Goal: Task Accomplishment & Management: Use online tool/utility

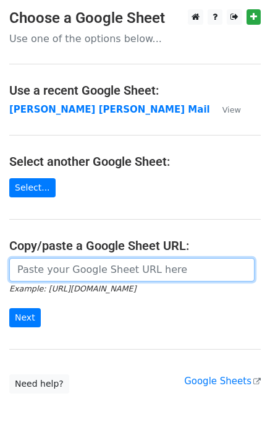
drag, startPoint x: 33, startPoint y: 278, endPoint x: 44, endPoint y: 273, distance: 12.2
click at [33, 278] on input "url" at bounding box center [132, 270] width 246 height 24
type input "[URL][DOMAIN_NAME]"
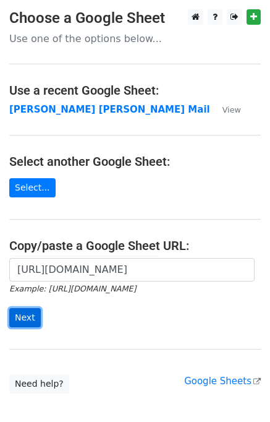
click at [21, 317] on input "Next" at bounding box center [25, 317] width 32 height 19
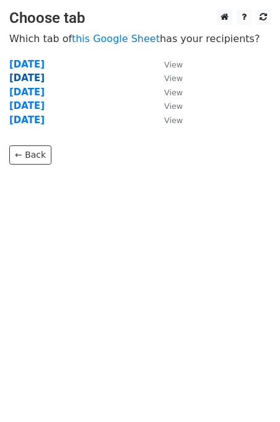
click at [34, 78] on strong "Tuesday" at bounding box center [26, 77] width 35 height 11
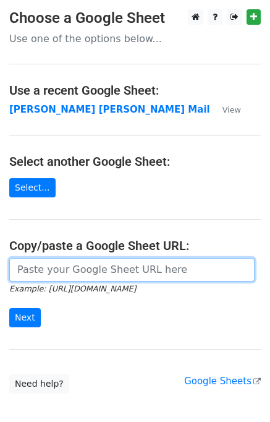
drag, startPoint x: 15, startPoint y: 264, endPoint x: 27, endPoint y: 269, distance: 12.2
click at [15, 264] on input "url" at bounding box center [132, 270] width 246 height 24
type input "[URL][DOMAIN_NAME]"
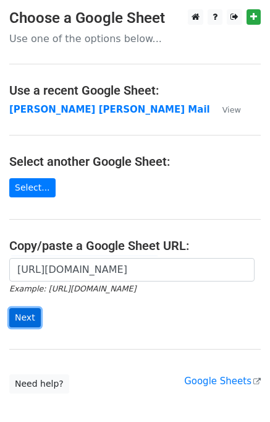
drag, startPoint x: 22, startPoint y: 314, endPoint x: 15, endPoint y: 317, distance: 7.5
click at [22, 314] on input "Next" at bounding box center [25, 317] width 32 height 19
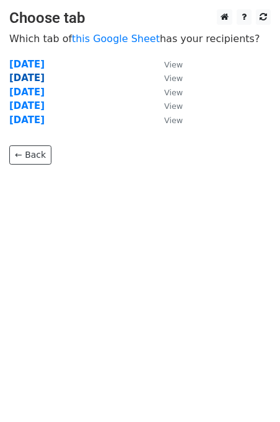
click at [28, 80] on strong "Tuesday" at bounding box center [26, 77] width 35 height 11
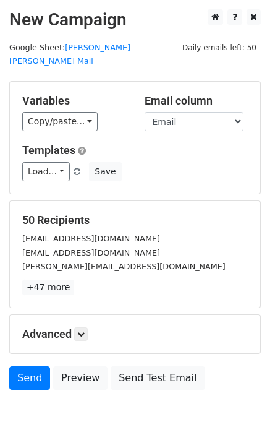
click at [112, 420] on body "New Campaign Daily emails left: 50 Google Sheet: [PERSON_NAME] [PERSON_NAME] Ma…" at bounding box center [135, 227] width 270 height 436
click at [44, 162] on link "Load..." at bounding box center [46, 171] width 48 height 19
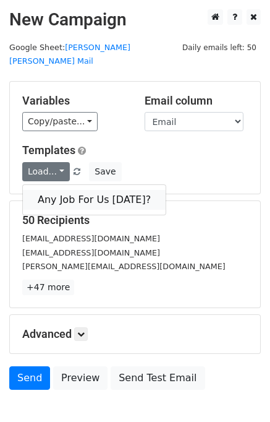
click at [96, 190] on link "Any Job For Us Today?" at bounding box center [94, 200] width 143 height 20
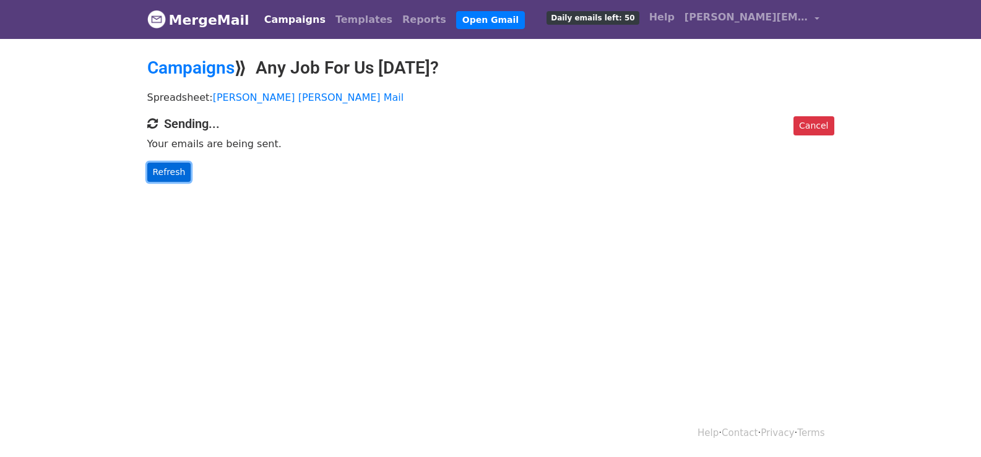
click at [167, 171] on link "Refresh" at bounding box center [169, 172] width 44 height 19
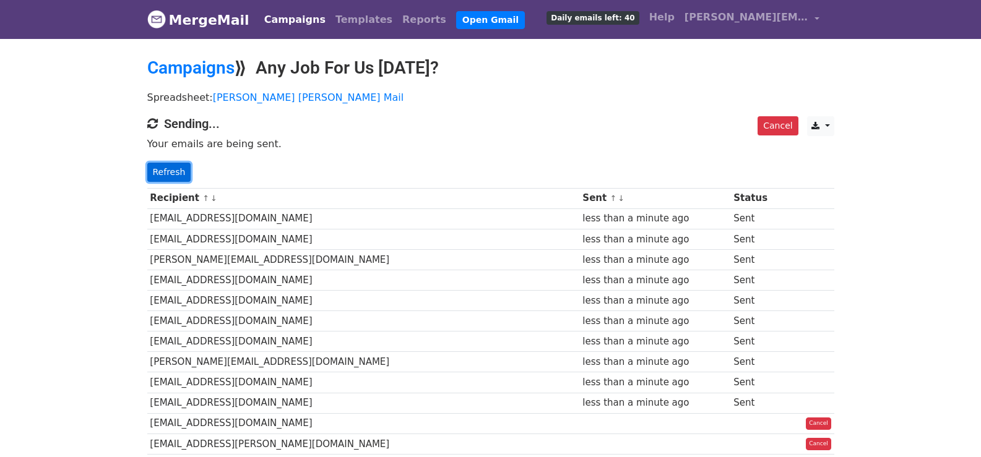
click at [168, 178] on link "Refresh" at bounding box center [169, 172] width 44 height 19
